Goal: Complete application form

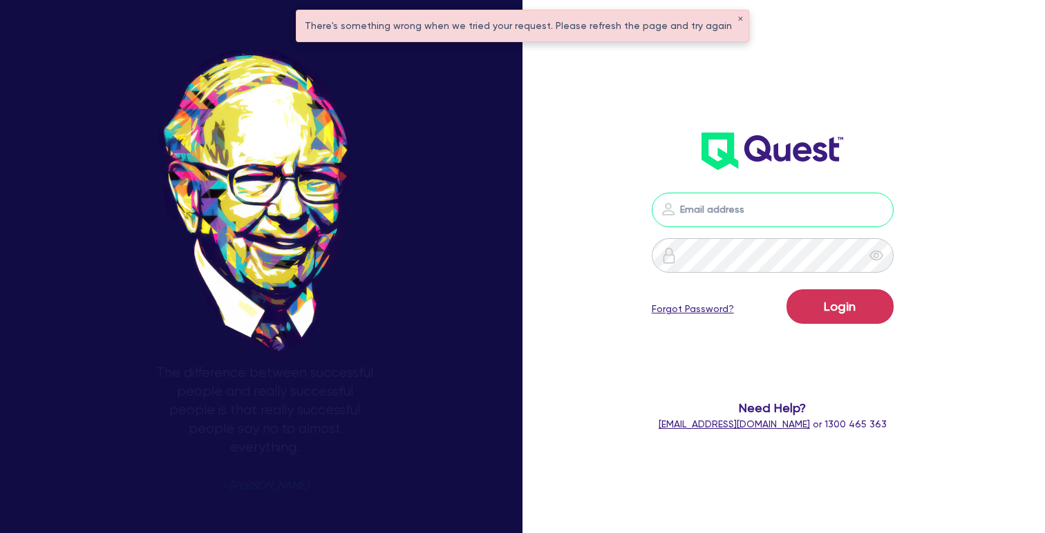
type input "[PERSON_NAME][EMAIL_ADDRESS][DOMAIN_NAME]"
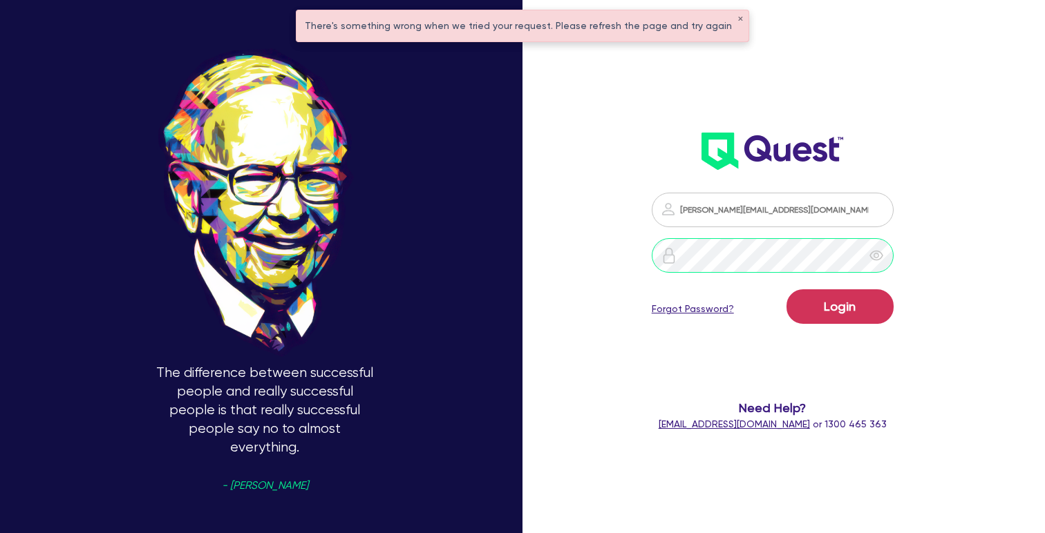
click at [839, 306] on button "Login" at bounding box center [839, 306] width 107 height 35
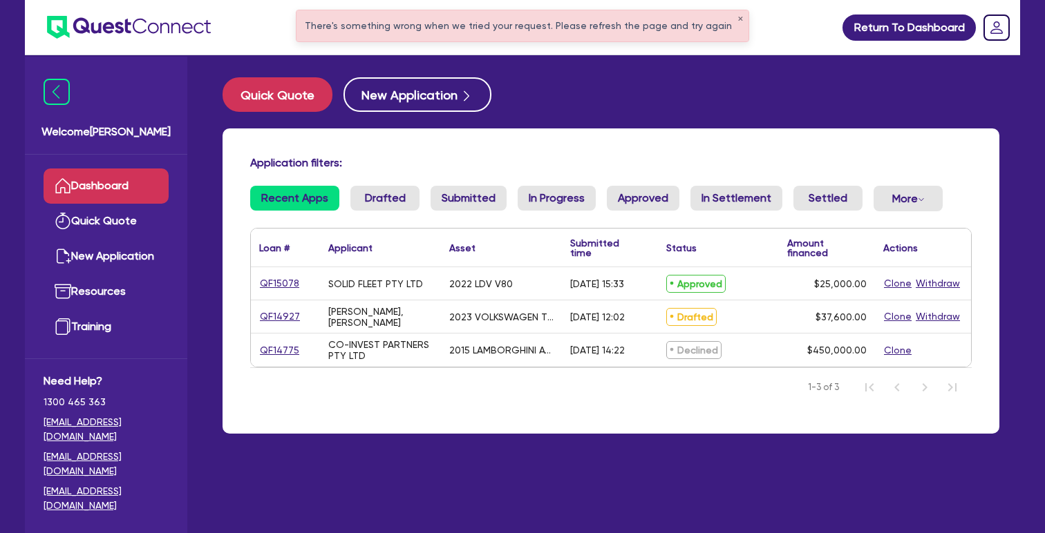
click at [272, 292] on link "QF15078" at bounding box center [279, 284] width 41 height 16
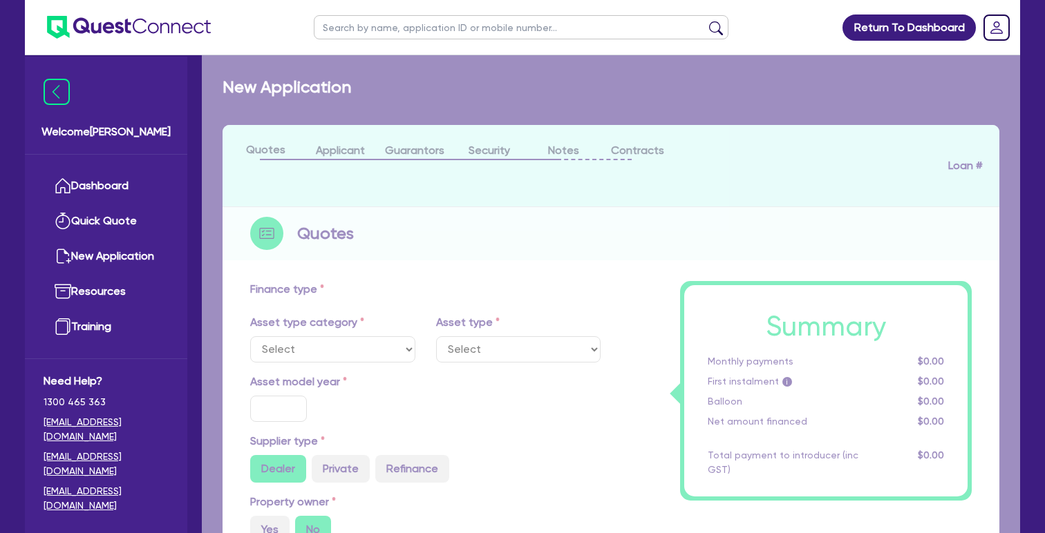
select select "CARS_AND_LIGHT_TRUCKS"
type input "2022"
radio input "false"
radio input "true"
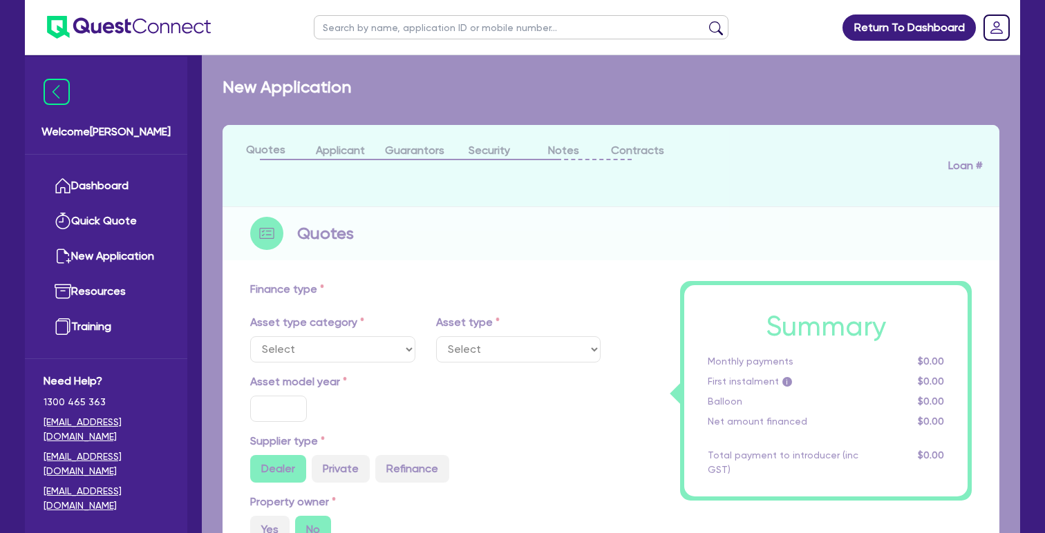
type input "25,000"
type input "4"
type input "1,000"
radio input "true"
type input "17"
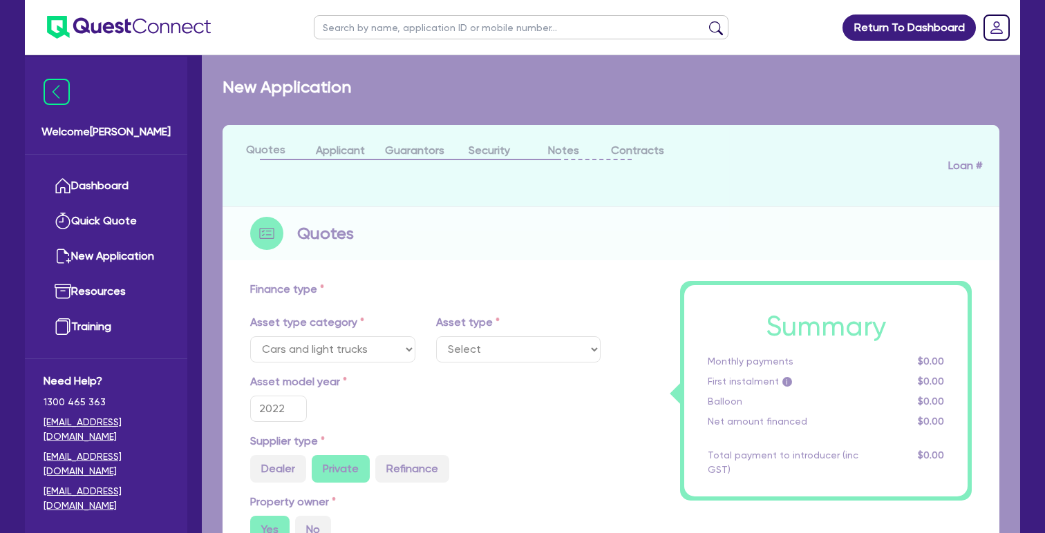
select select "VANS_AND_UTES"
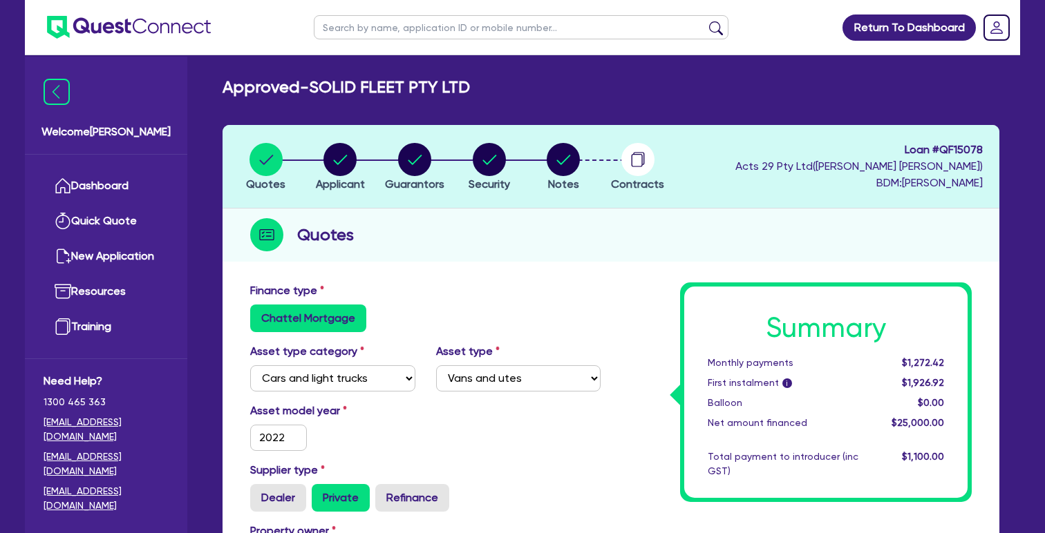
click at [551, 154] on circle "button" at bounding box center [563, 159] width 33 height 33
select select "Quest Finance - Platform Funding"
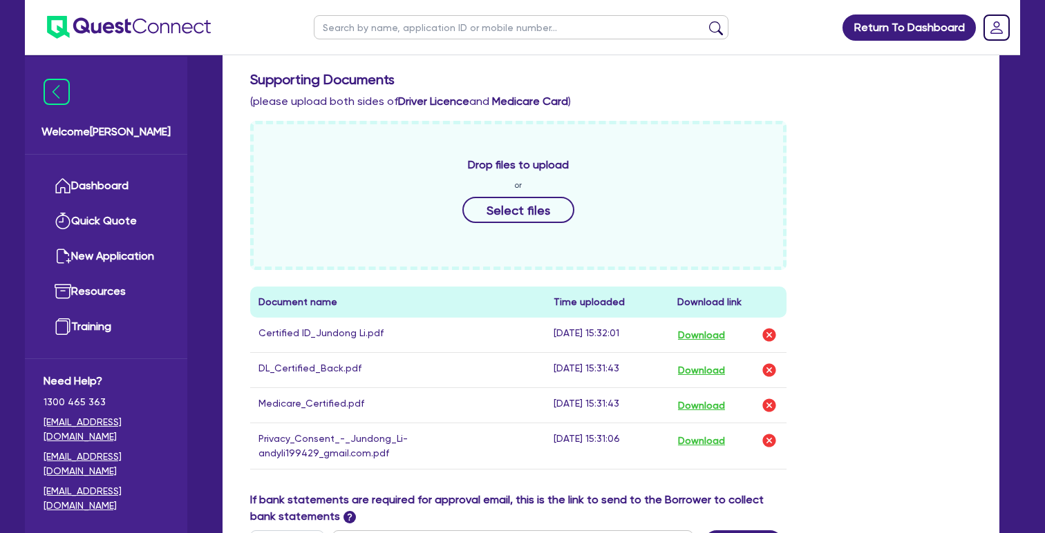
scroll to position [535, 0]
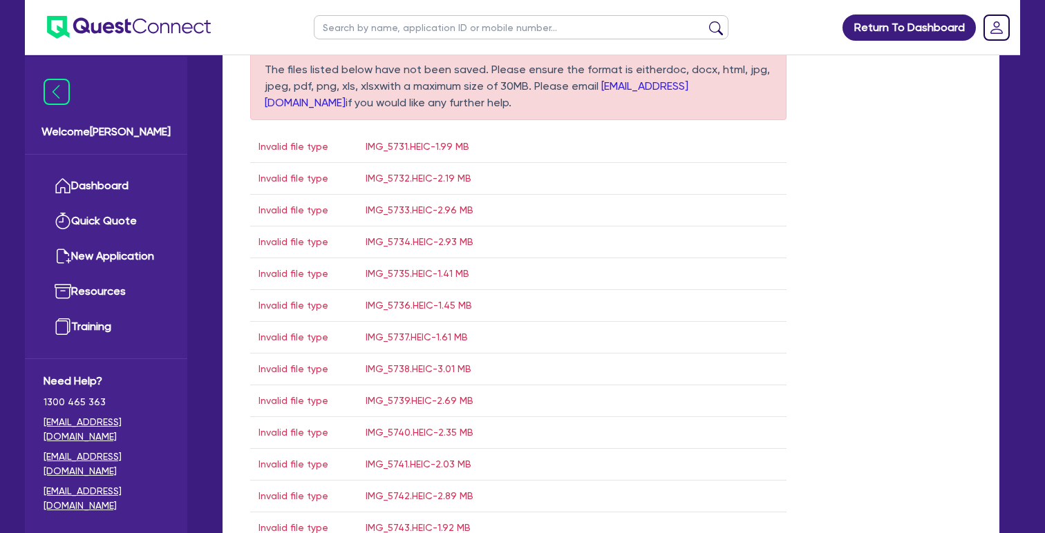
scroll to position [578, 0]
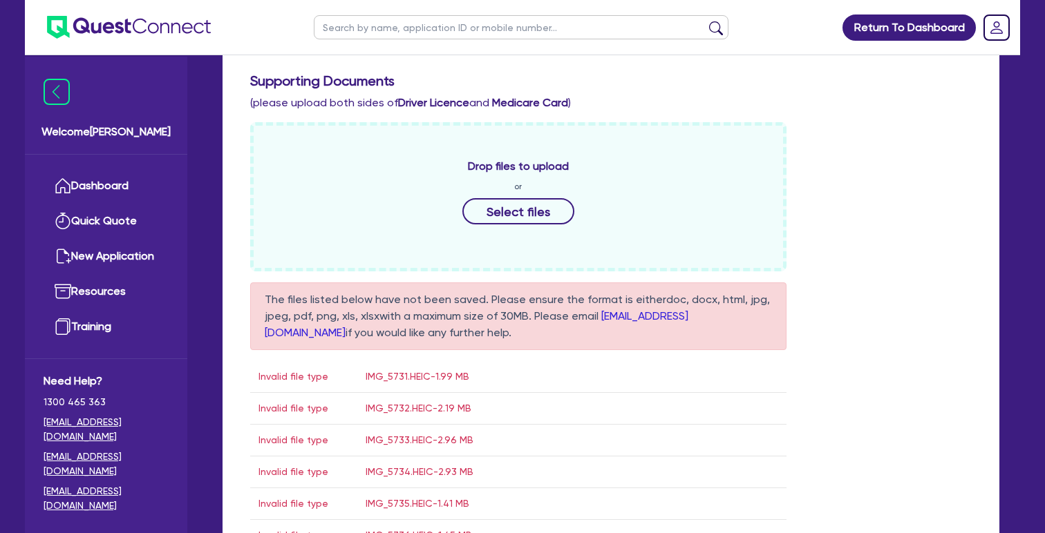
scroll to position [523, 0]
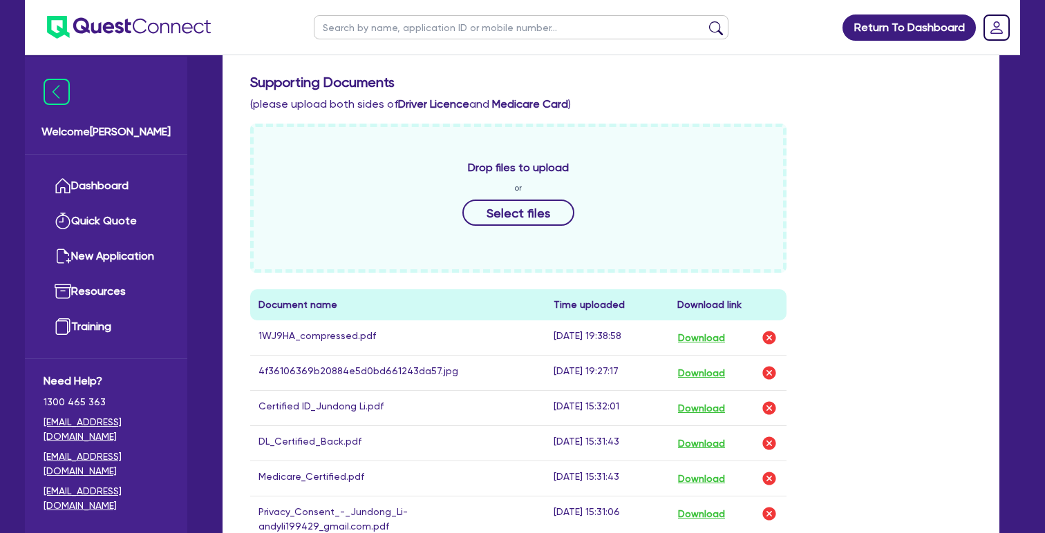
click at [764, 372] on img "button" at bounding box center [769, 373] width 17 height 17
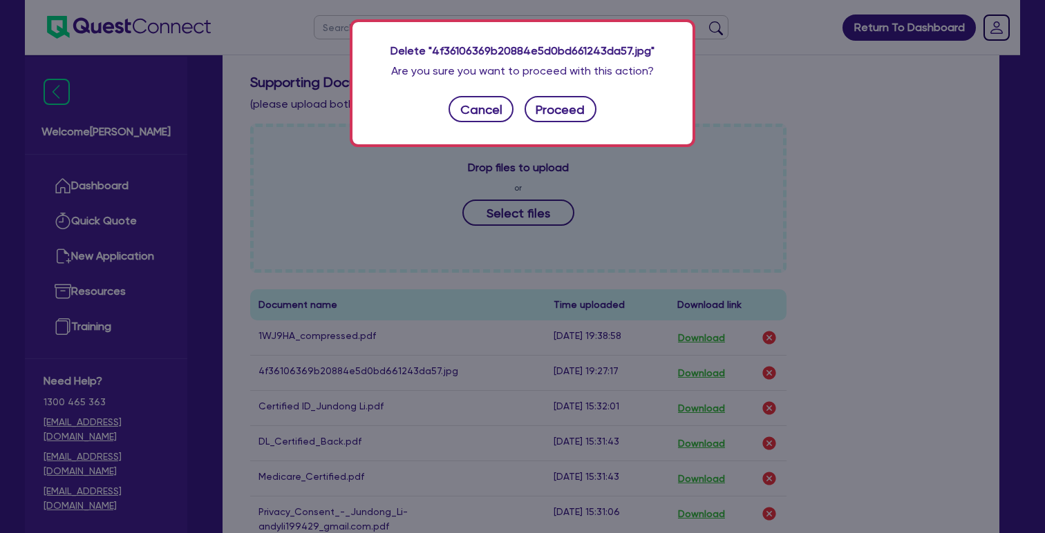
click at [561, 122] on button "Proceed" at bounding box center [560, 109] width 72 height 26
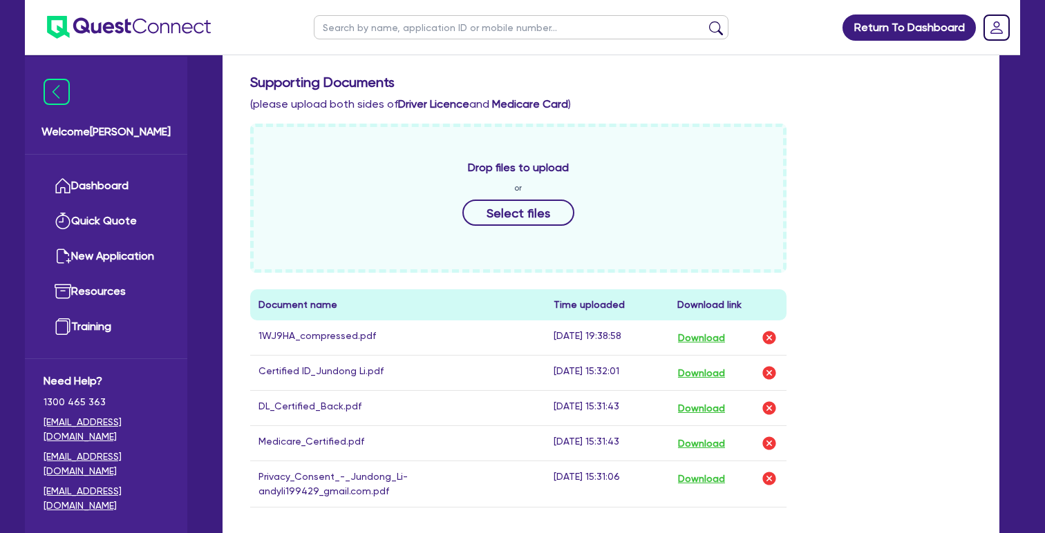
click at [919, 305] on div "Drop files to upload or Select files Document name Time uploaded Download link …" at bounding box center [611, 327] width 742 height 406
click at [818, 123] on div "Include the brief history on applicant/s and purpose of loan: Client releasing …" at bounding box center [611, 213] width 742 height 634
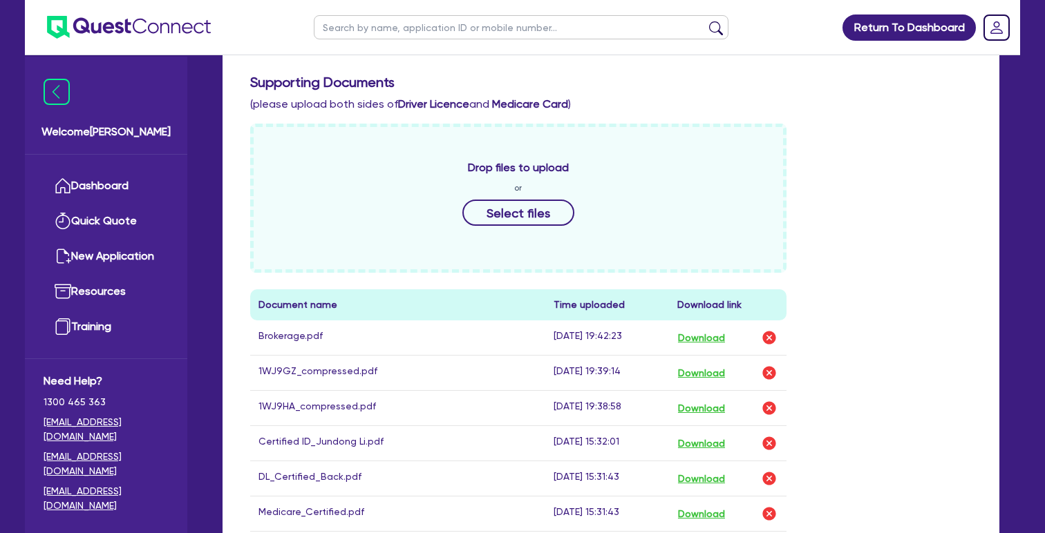
drag, startPoint x: 922, startPoint y: 218, endPoint x: 452, endPoint y: 477, distance: 536.2
click at [922, 218] on div "Drop files to upload or Select files Document name Time uploaded Download link …" at bounding box center [611, 362] width 742 height 477
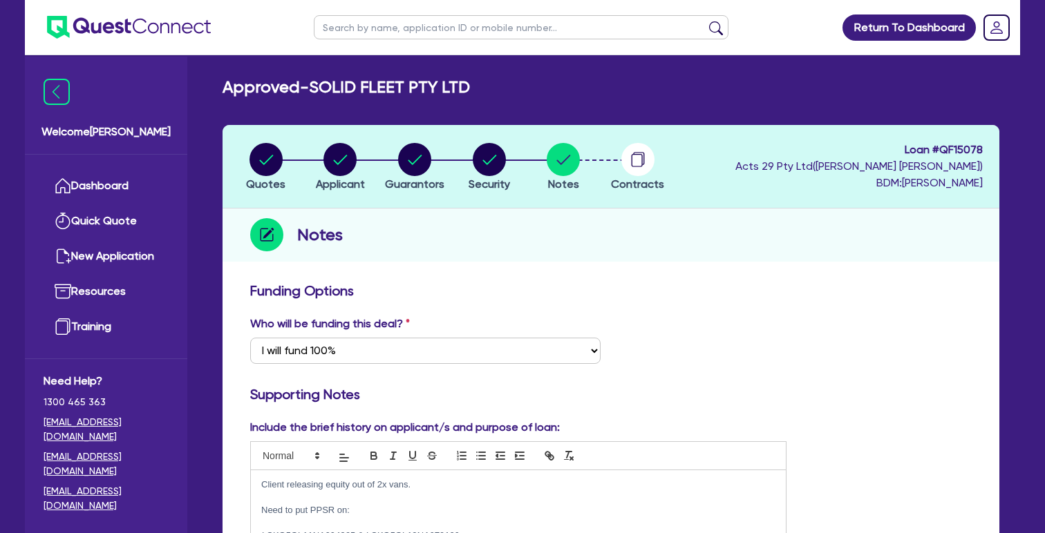
scroll to position [0, 0]
click at [339, 160] on circle "button" at bounding box center [339, 159] width 33 height 33
select select "COMPANY"
select select "TRANSPORT_WAREHOUSING"
select select "WAREHOUSING"
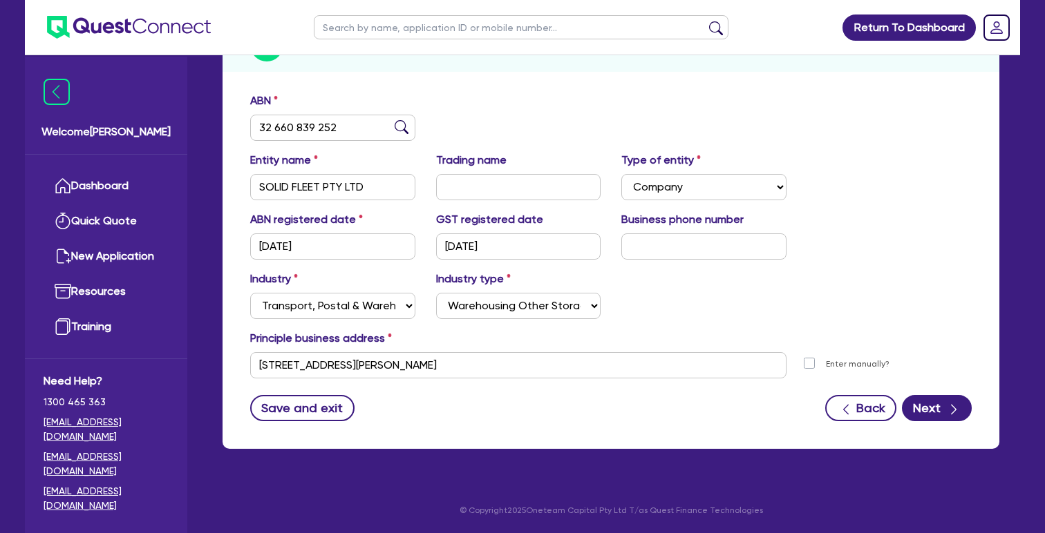
scroll to position [189, 0]
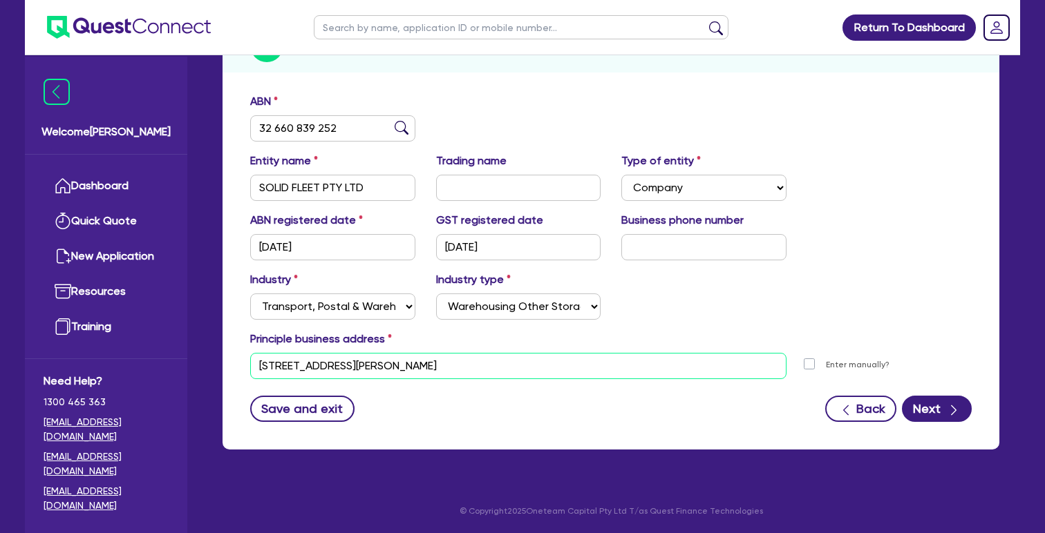
drag, startPoint x: 457, startPoint y: 370, endPoint x: 144, endPoint y: 361, distance: 312.4
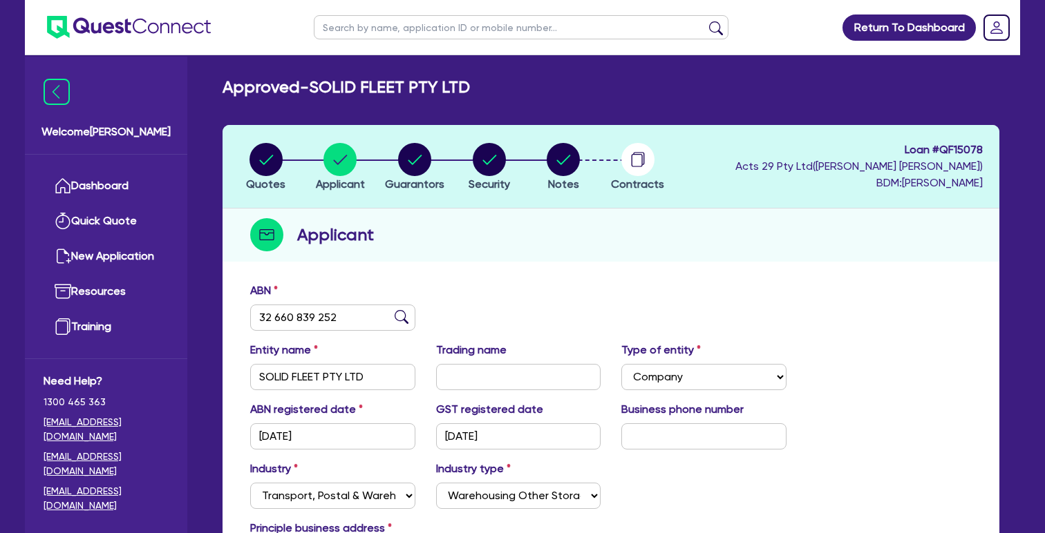
scroll to position [0, 0]
click at [631, 162] on circle "button" at bounding box center [637, 159] width 33 height 33
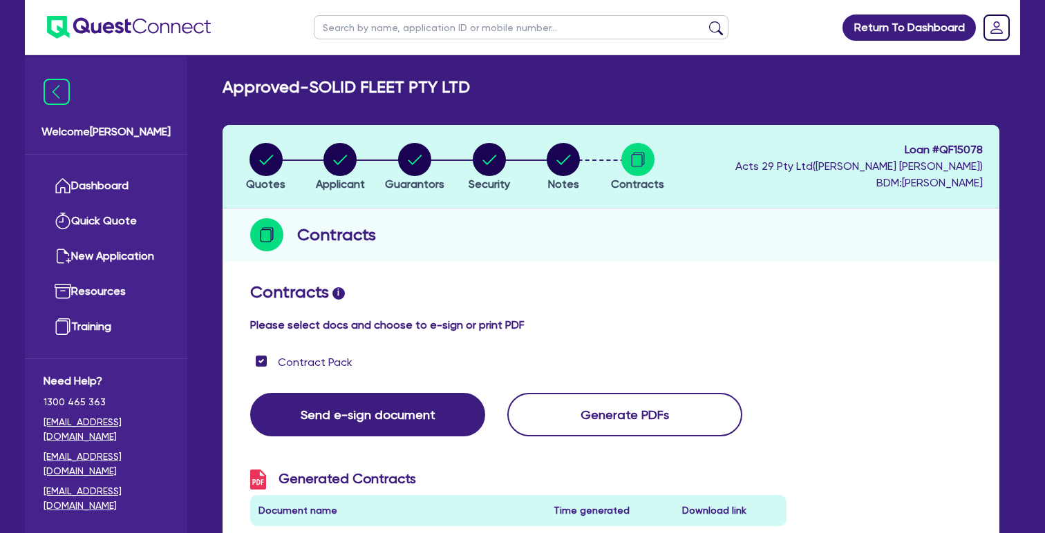
click at [486, 160] on circle "button" at bounding box center [489, 159] width 33 height 33
select select "CARS_AND_LIGHT_TRUCKS"
select select "VANS_AND_UTES"
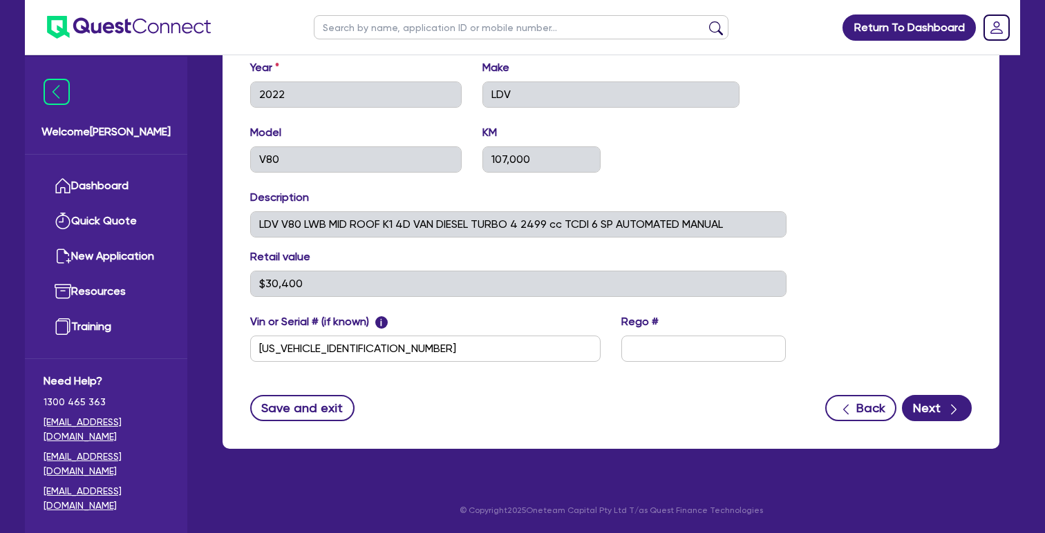
scroll to position [612, 0]
click at [506, 352] on input "[US_VEHICLE_IDENTIFICATION_NUMBER]" at bounding box center [425, 349] width 350 height 26
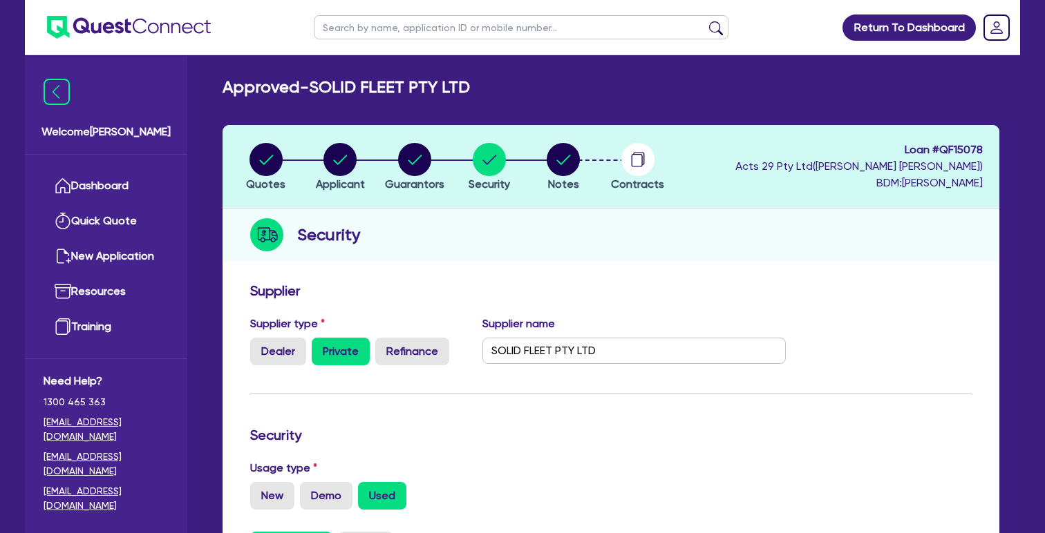
scroll to position [0, 0]
